Goal: Check status: Check status

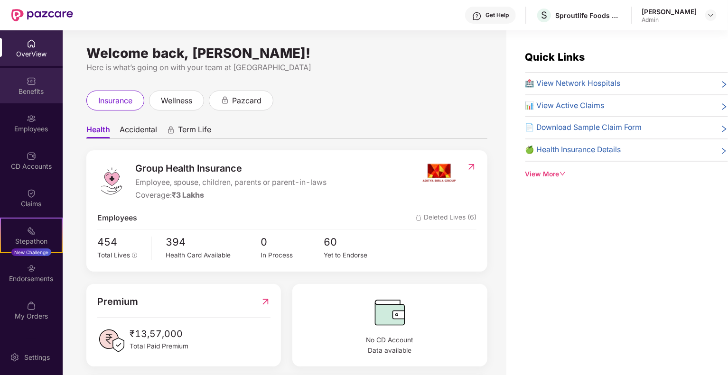
click at [44, 96] on div "Benefits" at bounding box center [31, 91] width 63 height 9
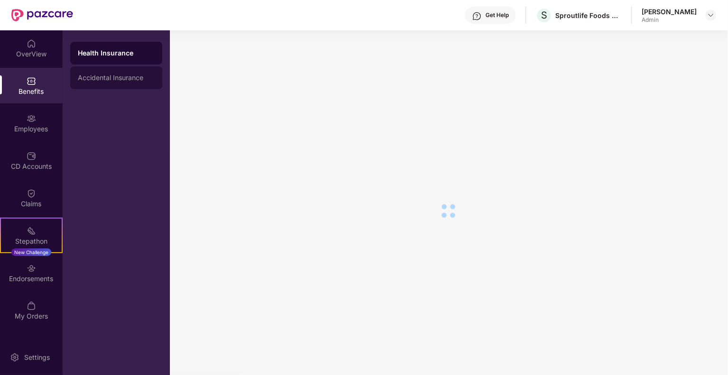
click at [123, 81] on div "Accidental Insurance" at bounding box center [116, 78] width 77 height 8
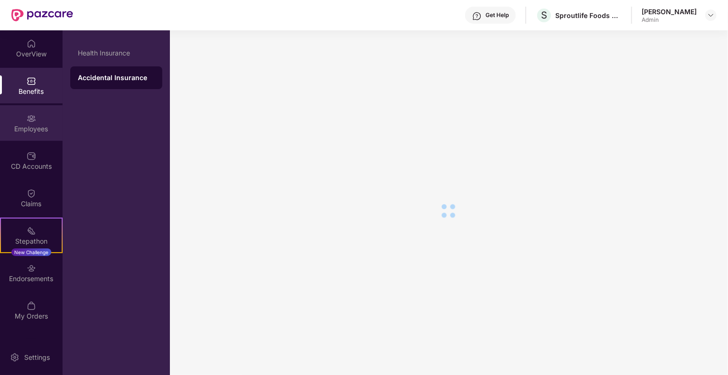
click at [51, 112] on div "Employees" at bounding box center [31, 123] width 63 height 36
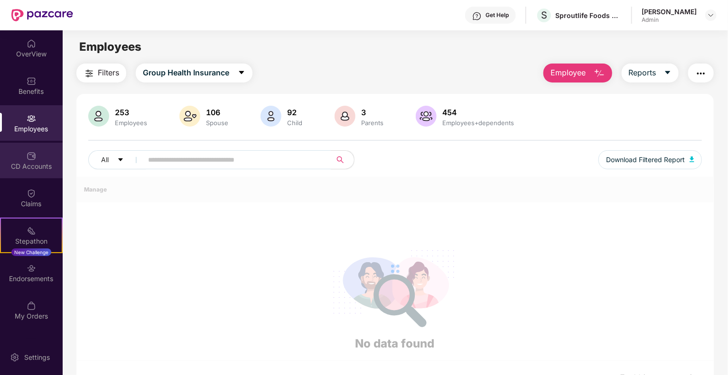
click at [33, 153] on img at bounding box center [31, 155] width 9 height 9
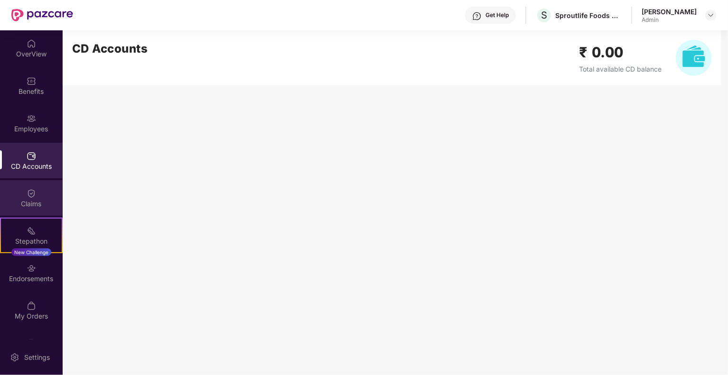
click at [46, 197] on div "Claims" at bounding box center [31, 198] width 63 height 36
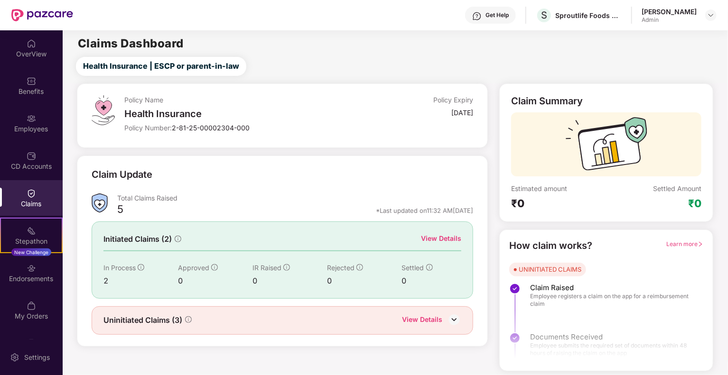
click at [444, 313] on div "Uninitiated Claims (3) View Details" at bounding box center [283, 321] width 382 height 28
click at [433, 326] on div "Uninitiated Claims (3) View Details" at bounding box center [283, 321] width 382 height 28
click at [441, 232] on div "Initiated Claims (2) View Details In Process 2 Approved 0 IR Raised 0 Rejected …" at bounding box center [283, 260] width 382 height 77
click at [440, 235] on div "View Details" at bounding box center [441, 239] width 40 height 10
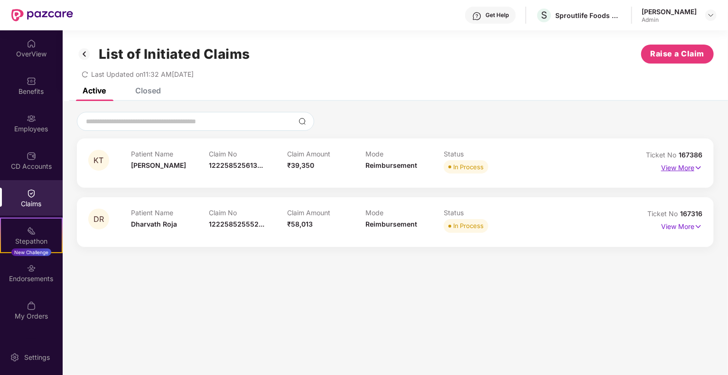
click at [668, 161] on p "View More" at bounding box center [681, 166] width 41 height 13
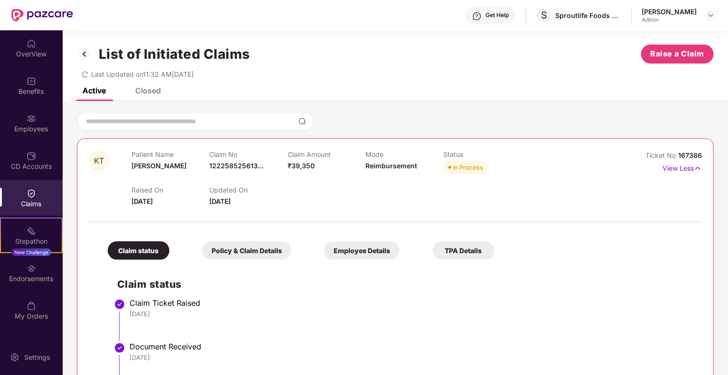
click at [155, 86] on div "List of Initiated Claims Raise a Claim Last Updated on 11:32 AM[DATE]" at bounding box center [395, 58] width 665 height 57
click at [153, 90] on div "Closed" at bounding box center [148, 90] width 26 height 9
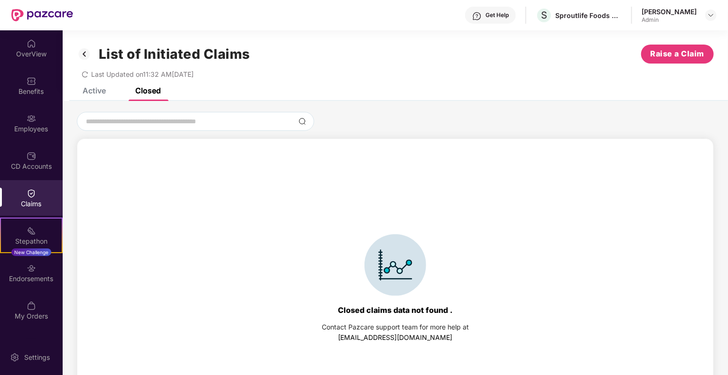
click at [94, 92] on div "Active" at bounding box center [94, 90] width 23 height 9
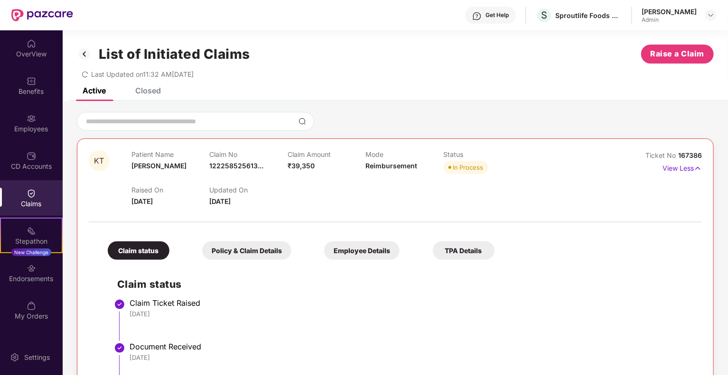
click at [87, 54] on img at bounding box center [84, 54] width 15 height 16
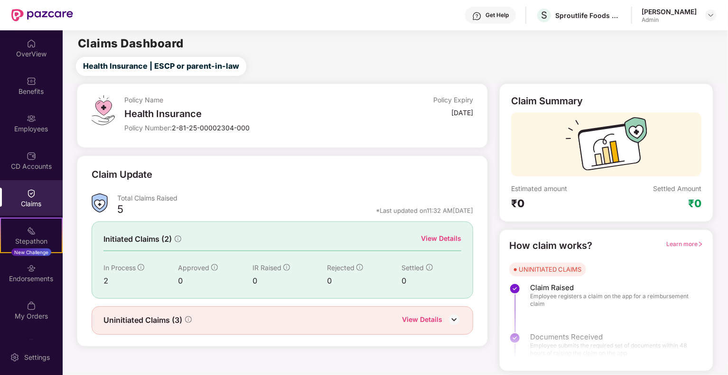
click at [440, 320] on div "View Details" at bounding box center [422, 321] width 40 height 12
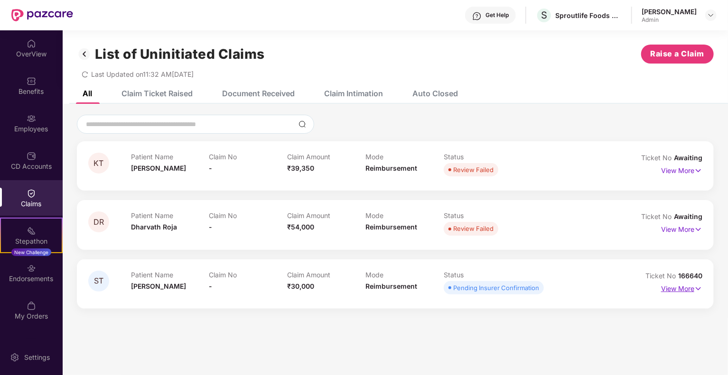
click at [682, 286] on p "View More" at bounding box center [681, 287] width 41 height 13
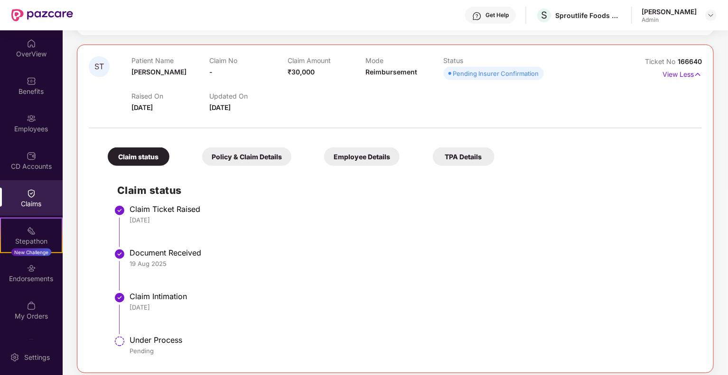
scroll to position [222, 0]
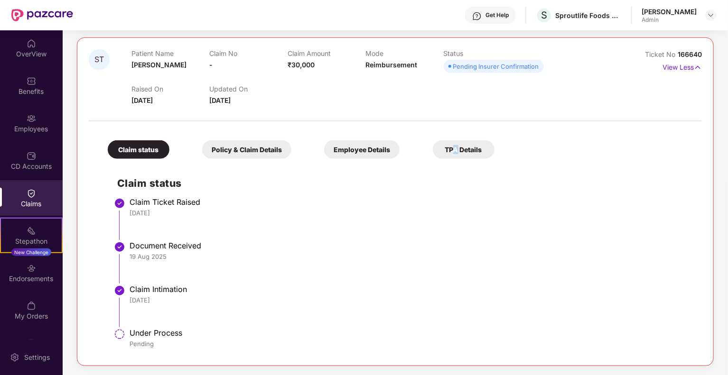
click at [456, 150] on div "TPA Details" at bounding box center [464, 149] width 62 height 19
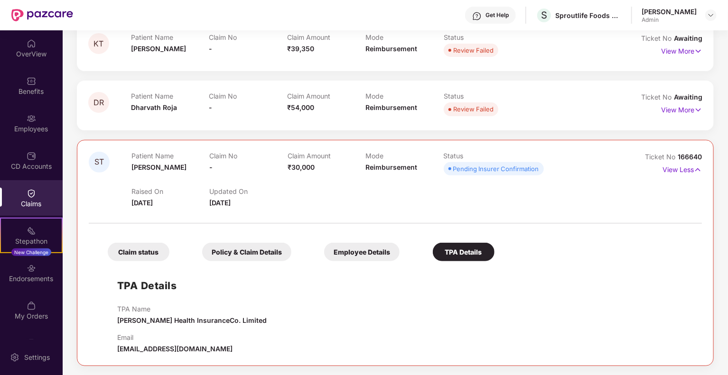
click at [377, 254] on div "Employee Details" at bounding box center [361, 252] width 75 height 19
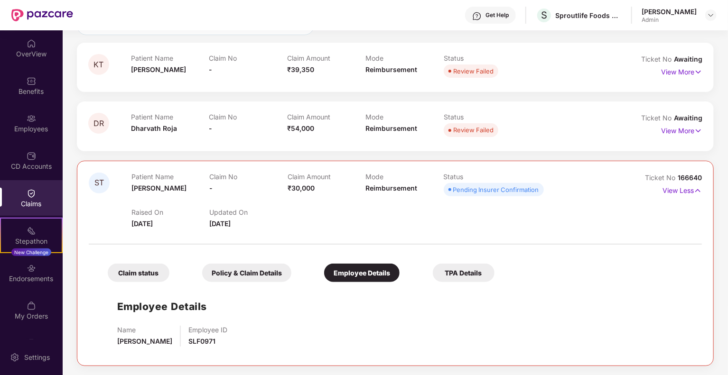
click at [245, 269] on div "Policy & Claim Details" at bounding box center [246, 273] width 89 height 19
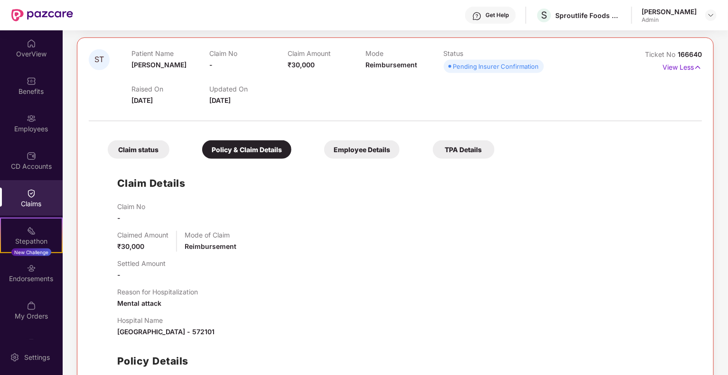
click at [141, 150] on div "Claim status" at bounding box center [139, 149] width 62 height 19
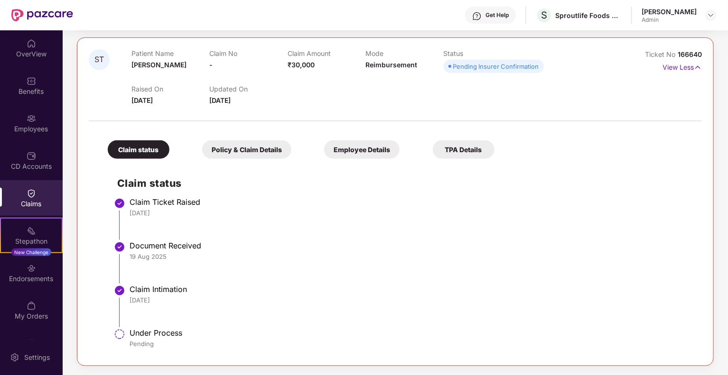
click at [225, 139] on div "Claim status Policy & Claim Details Employee Details TPA Details" at bounding box center [296, 145] width 396 height 28
click at [245, 140] on div "Policy & Claim Details" at bounding box center [246, 149] width 89 height 19
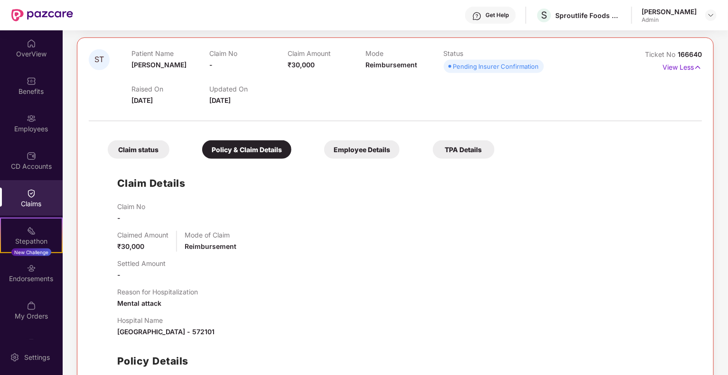
click at [511, 128] on div "Claim status Policy & Claim Details Employee Details TPA Details Claim Details …" at bounding box center [395, 281] width 613 height 311
